Goal: Transaction & Acquisition: Purchase product/service

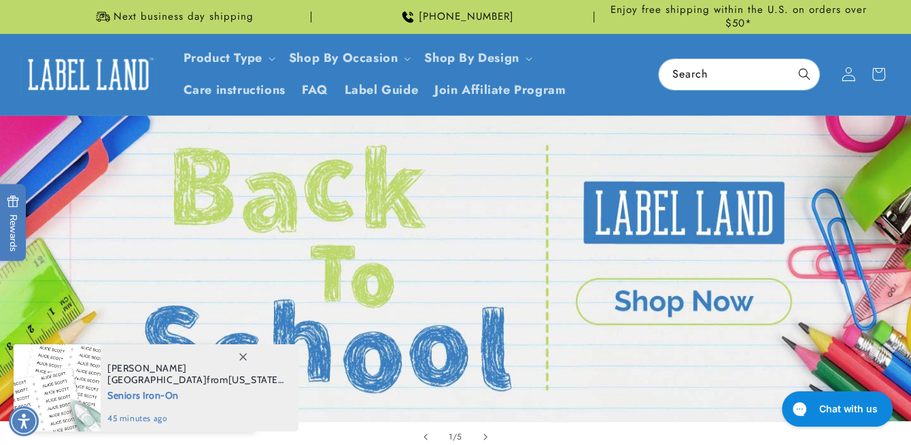
click at [846, 75] on icon at bounding box center [848, 74] width 14 height 14
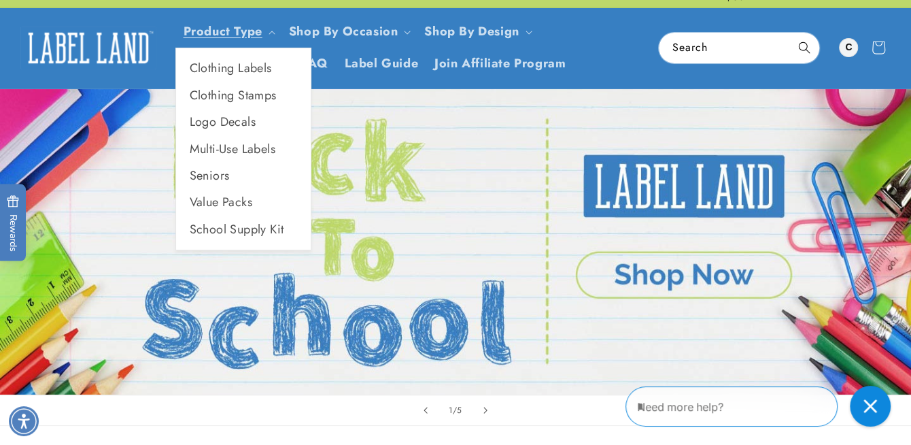
scroll to position [68, 0]
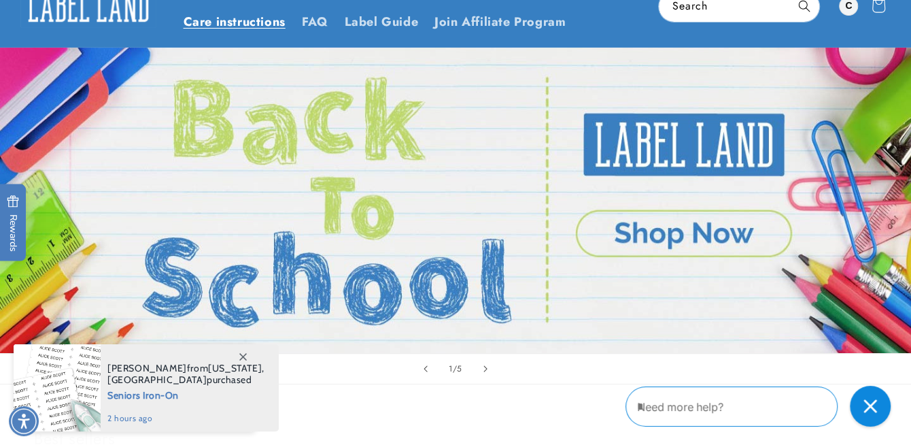
click at [260, 22] on span "Care instructions" at bounding box center [235, 22] width 102 height 16
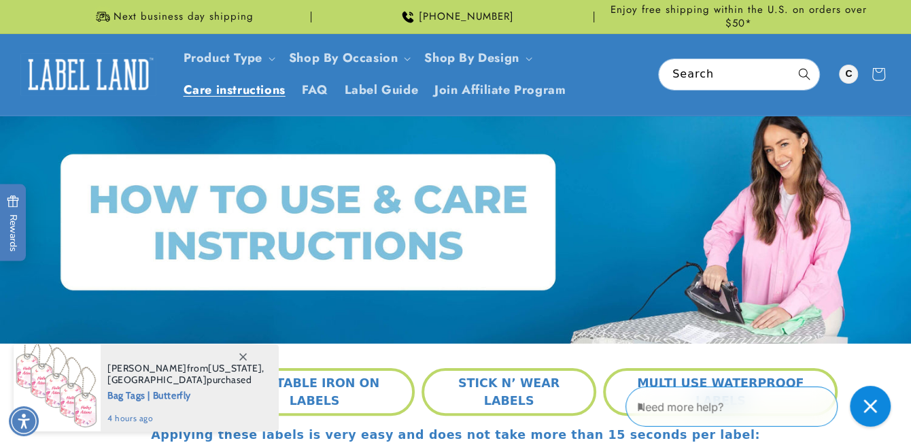
click at [176, 409] on div "Adrianne from New Jersey , United States purchased Bag Tags | Butterfly 4 hours…" at bounding box center [190, 387] width 178 height 87
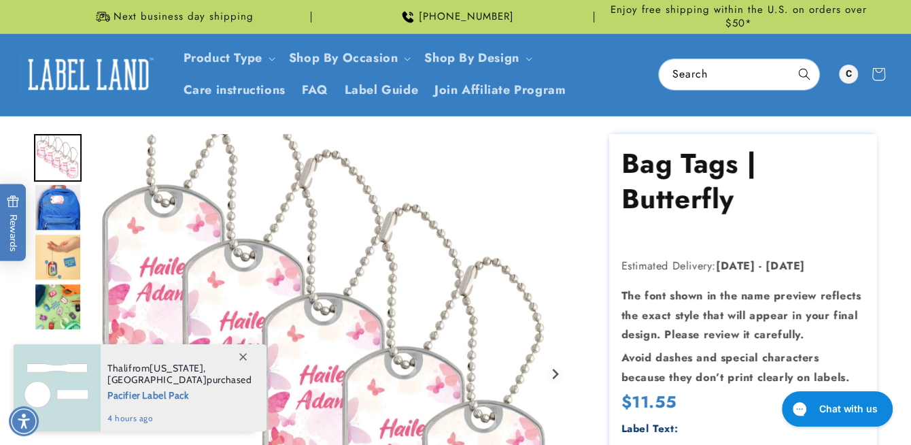
click at [241, 354] on icon at bounding box center [242, 356] width 7 height 7
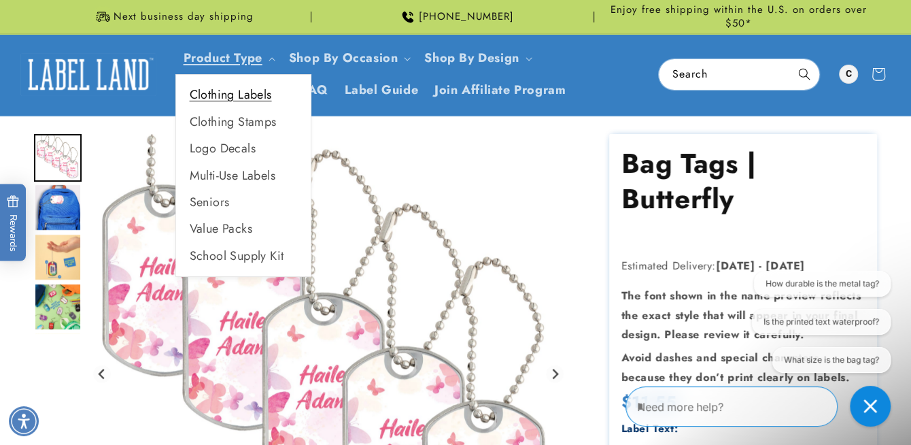
click at [255, 99] on link "Clothing Labels" at bounding box center [243, 95] width 135 height 27
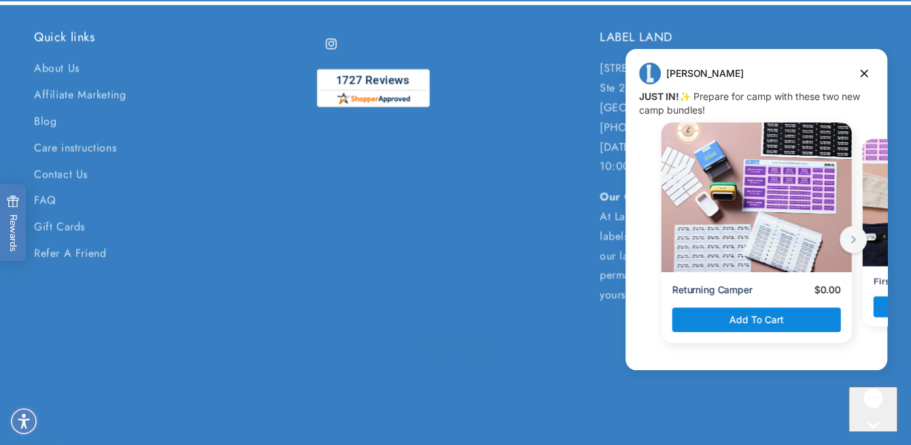
scroll to position [1541, 0]
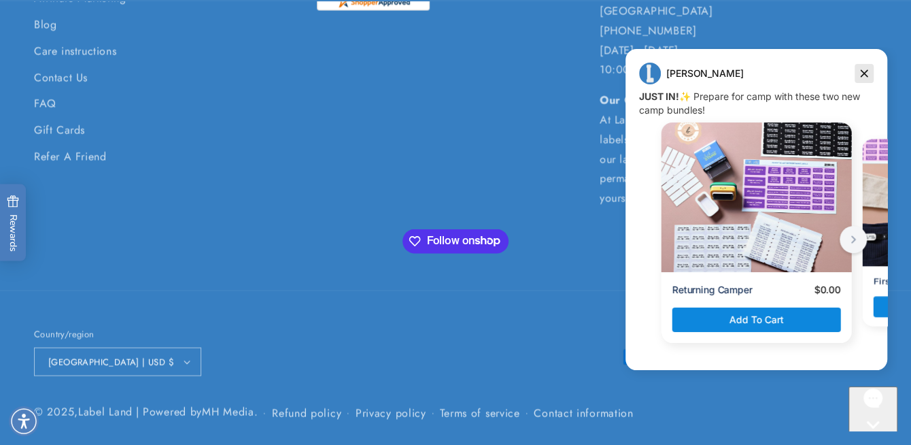
click at [866, 72] on icon "Dismiss campaign" at bounding box center [864, 73] width 14 height 16
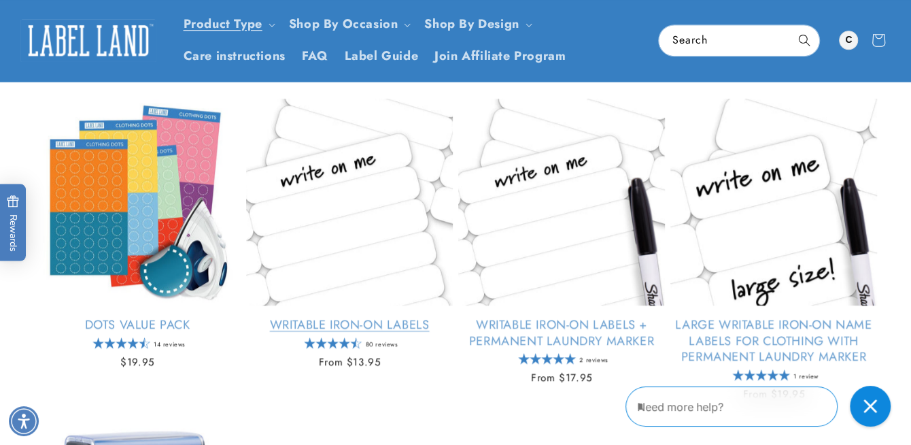
scroll to position [454, 0]
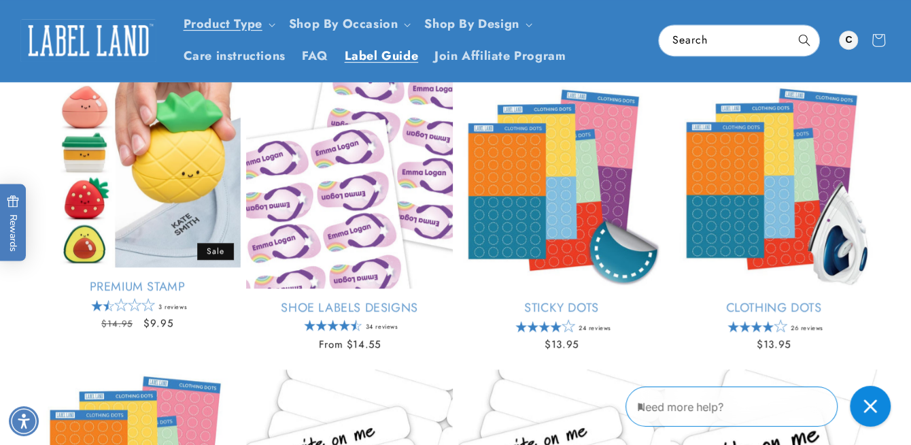
click at [373, 52] on span "Label Guide" at bounding box center [382, 56] width 74 height 16
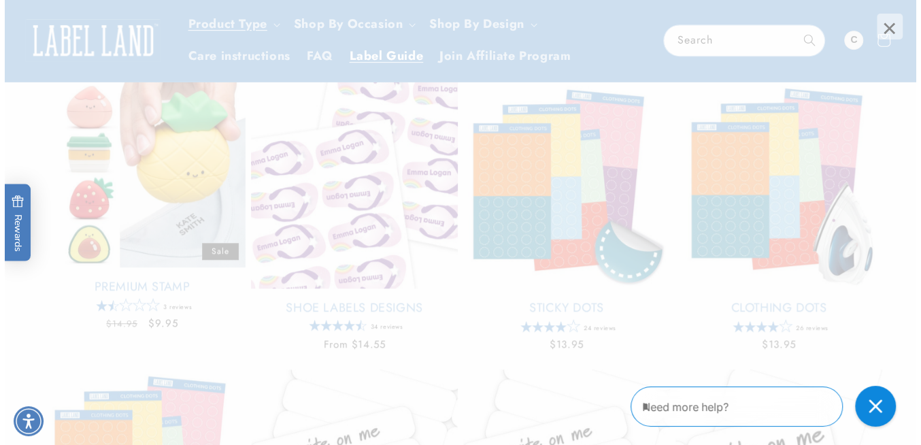
scroll to position [451, 0]
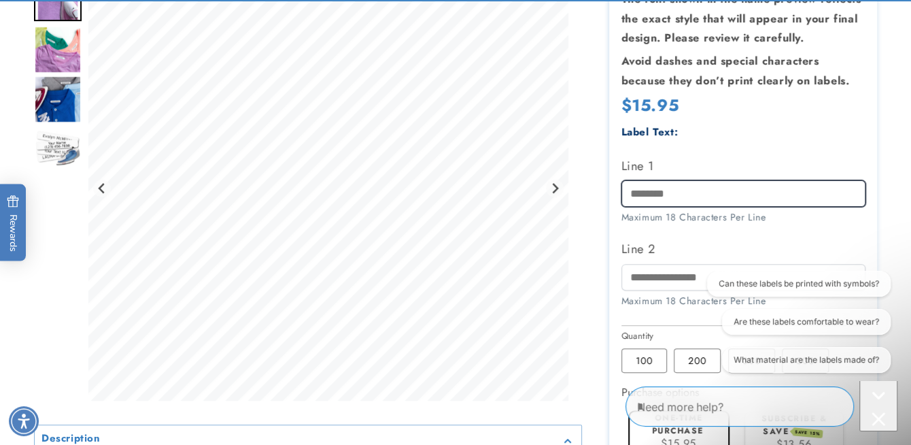
click at [655, 192] on input "Line 1" at bounding box center [743, 193] width 244 height 27
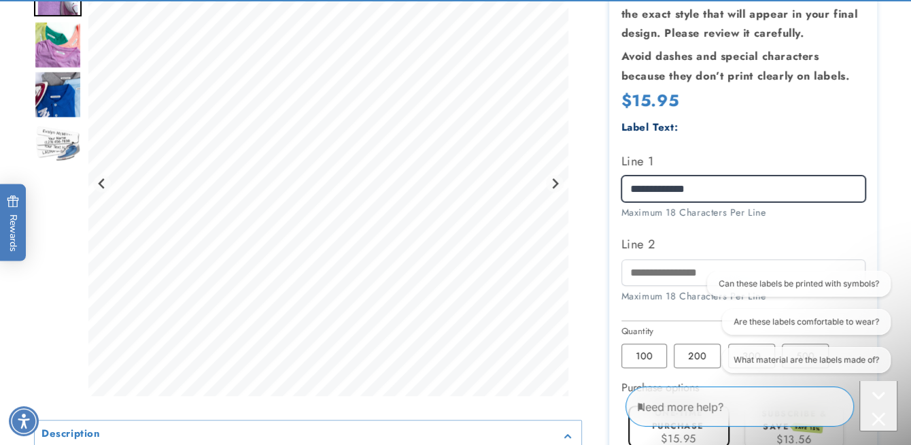
scroll to position [340, 0]
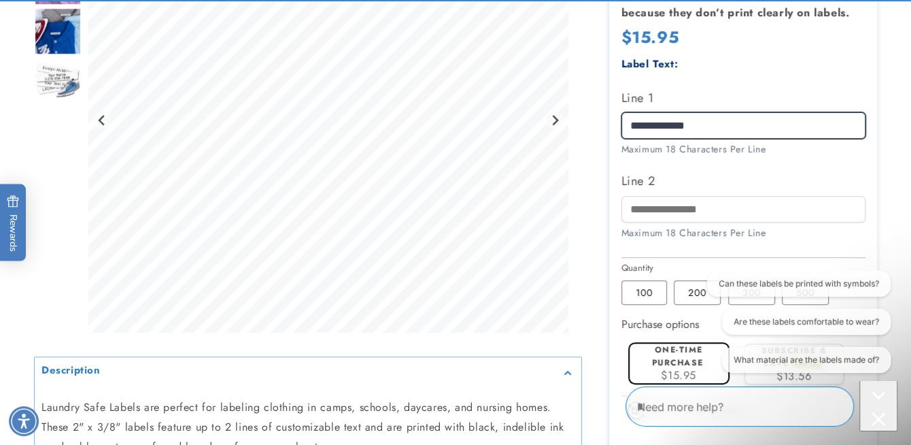
type input "**********"
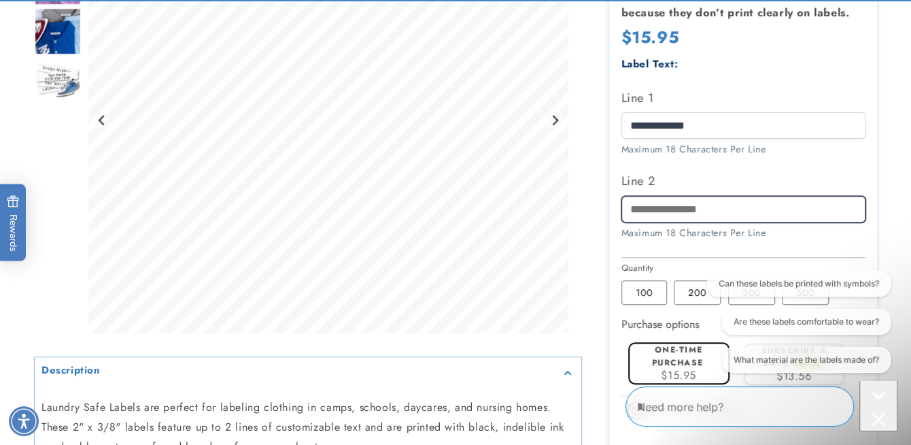
click at [655, 207] on input "Line 2" at bounding box center [743, 209] width 244 height 27
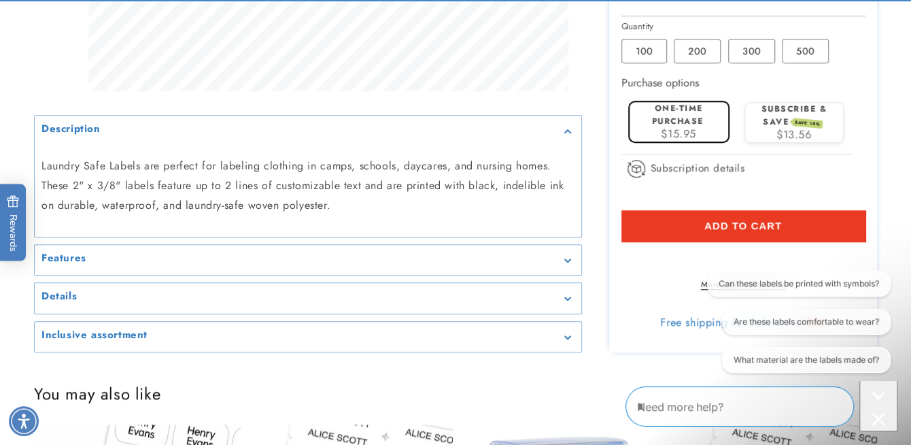
scroll to position [680, 0]
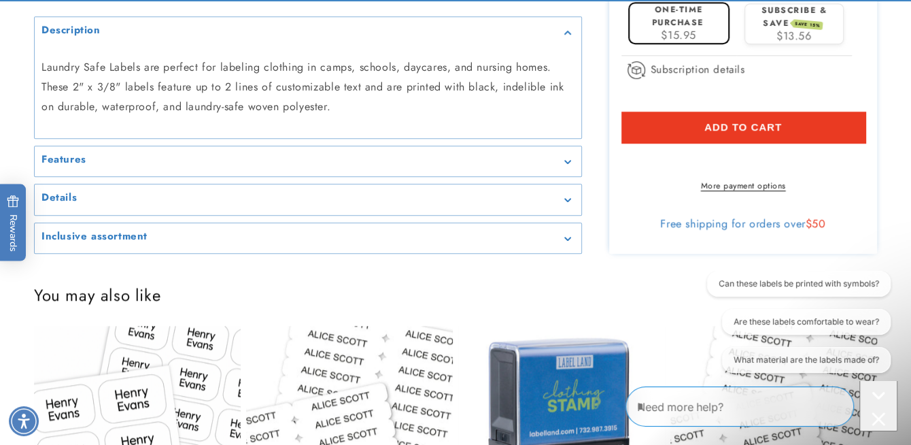
type input "*****"
click at [568, 243] on div "Inclusive assortment" at bounding box center [307, 238] width 533 height 10
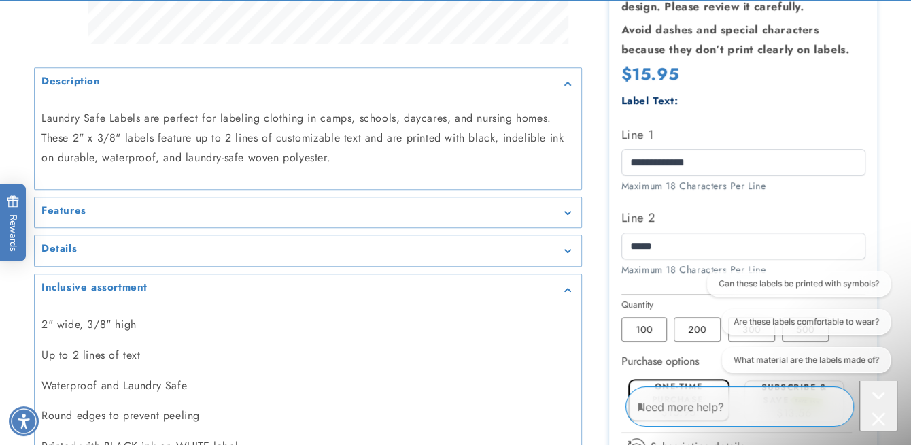
scroll to position [544, 0]
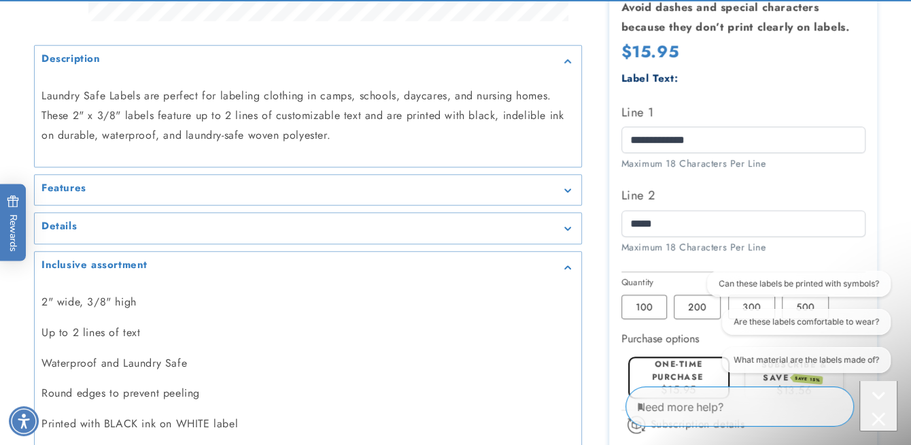
click at [90, 185] on div "Features" at bounding box center [307, 190] width 533 height 10
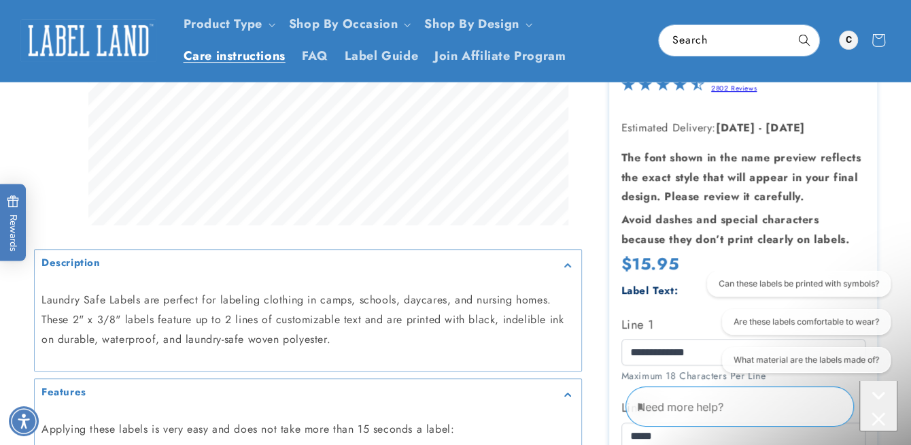
scroll to position [0, 0]
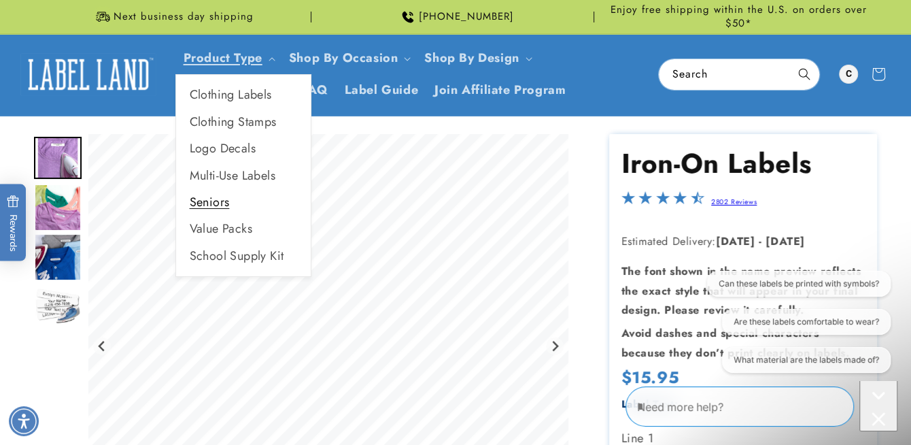
click at [212, 201] on link "Seniors" at bounding box center [243, 202] width 135 height 27
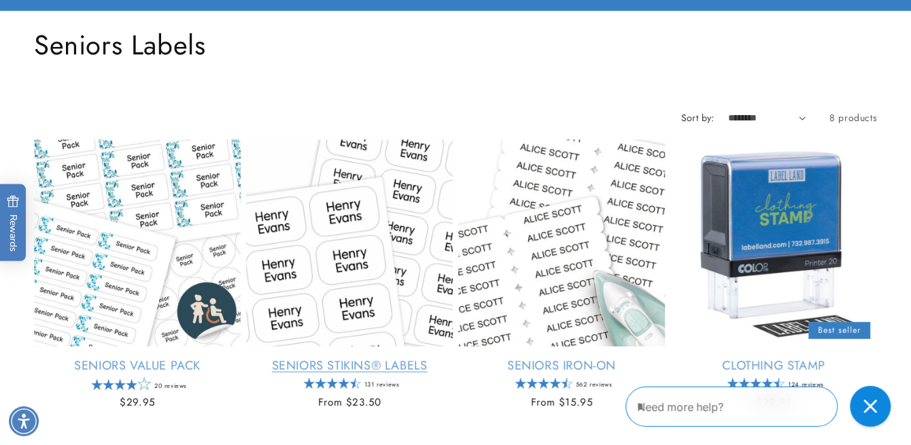
scroll to position [136, 0]
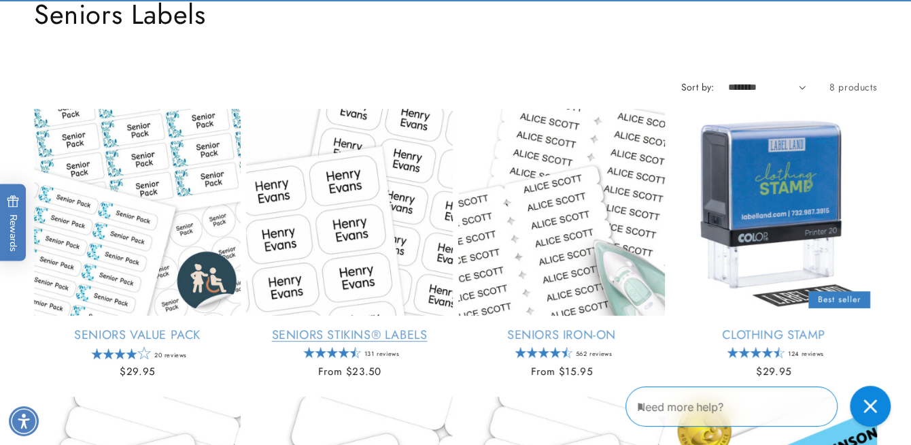
click at [343, 335] on link "Seniors Stikins® Labels" at bounding box center [349, 335] width 207 height 16
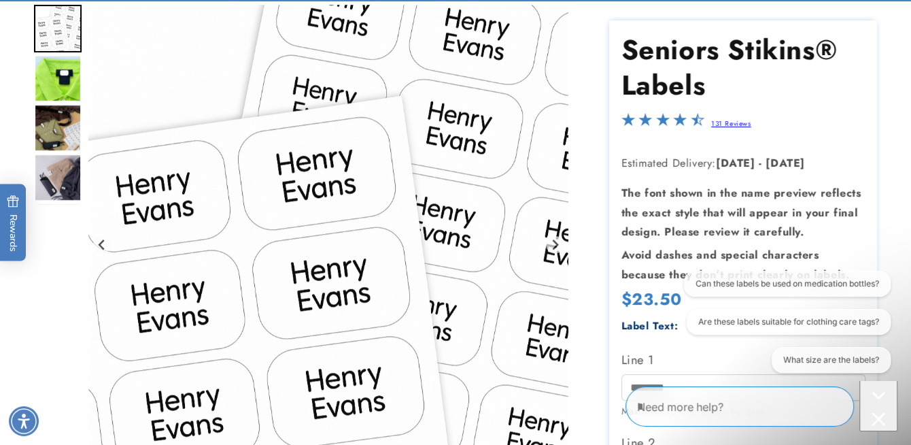
click at [690, 343] on div "Can these labels be used on medication bottles? Are these labels suitable for c…" at bounding box center [783, 323] width 216 height 107
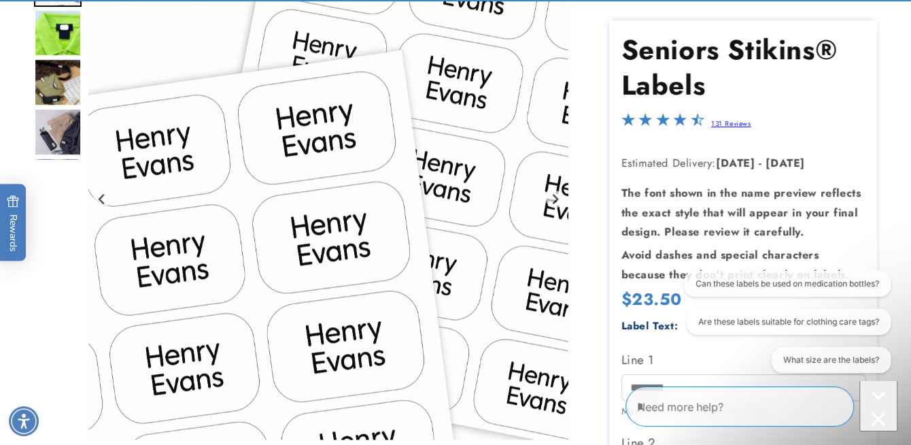
scroll to position [204, 0]
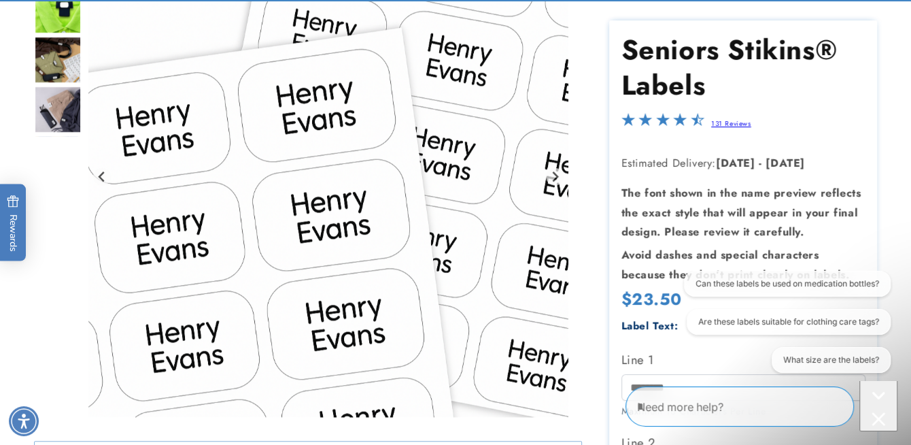
click at [740, 376] on html "Can these labels be used on medication bottles? Are these labels suitable for c…" at bounding box center [782, 323] width 229 height 107
click at [878, 412] on div "Close conversation starters" at bounding box center [878, 420] width 27 height 17
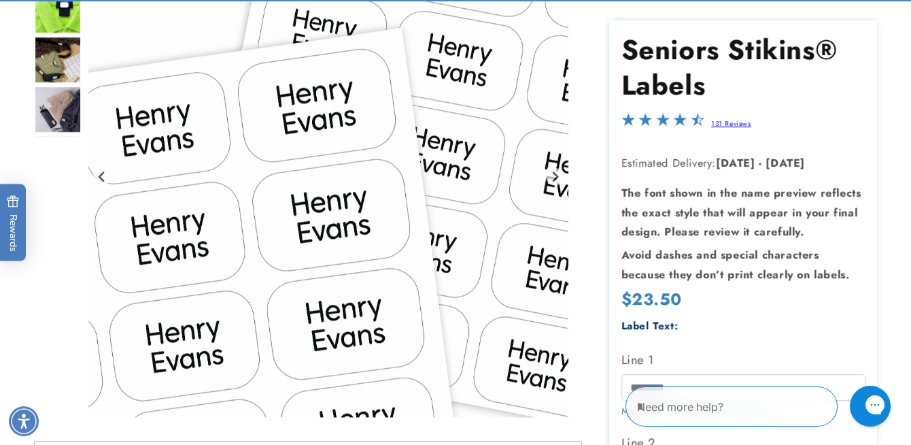
click at [716, 403] on textarea "Type your message here" at bounding box center [720, 406] width 167 height 16
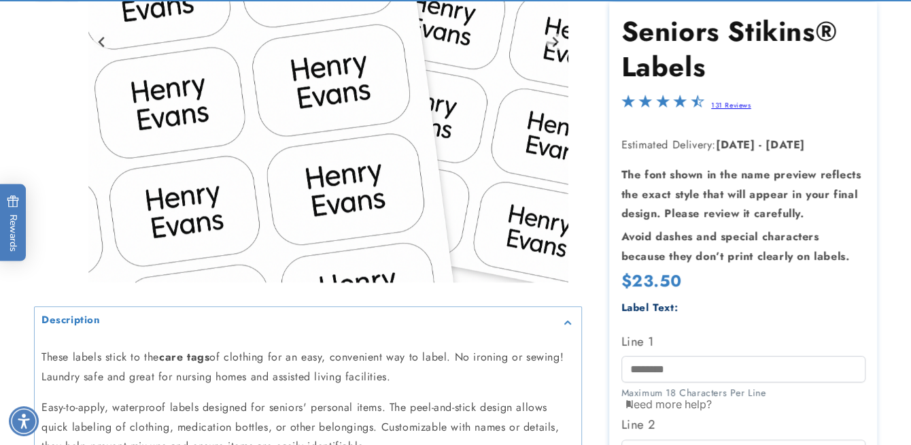
scroll to position [340, 0]
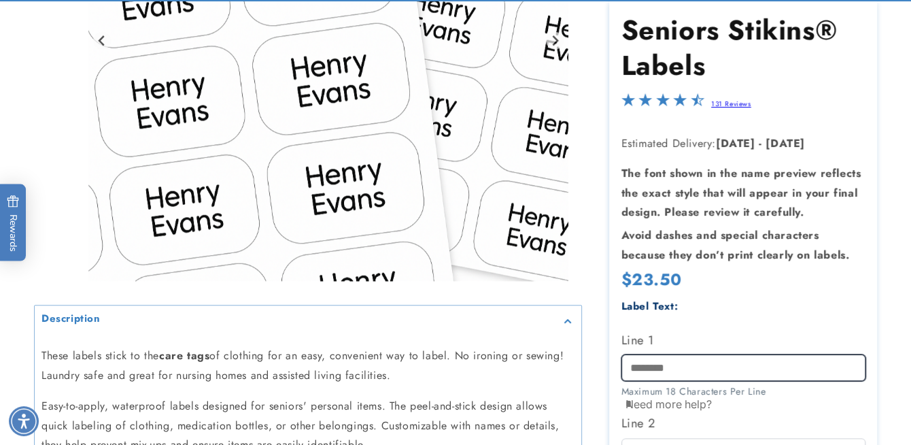
click at [671, 354] on input "Line 1" at bounding box center [743, 367] width 244 height 27
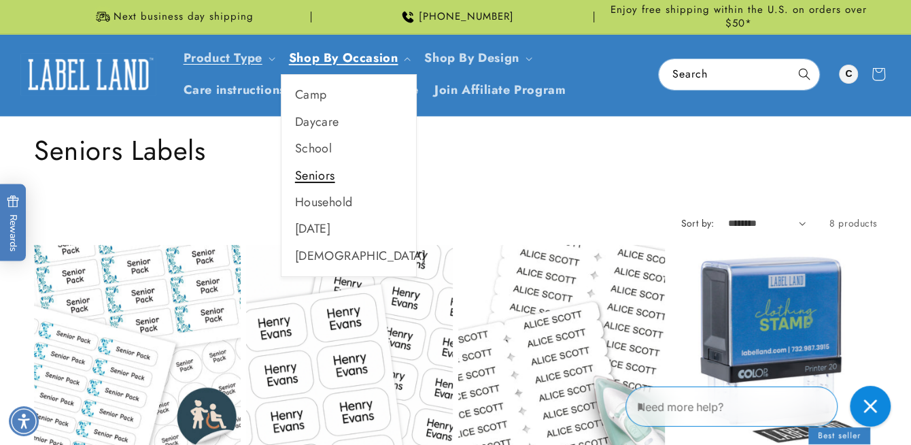
click at [311, 178] on link "Seniors" at bounding box center [348, 176] width 135 height 27
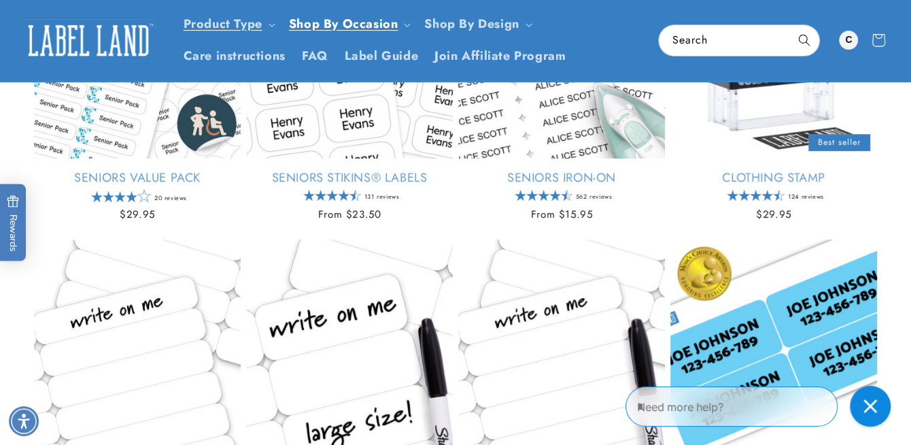
scroll to position [272, 0]
